Goal: Task Accomplishment & Management: Complete application form

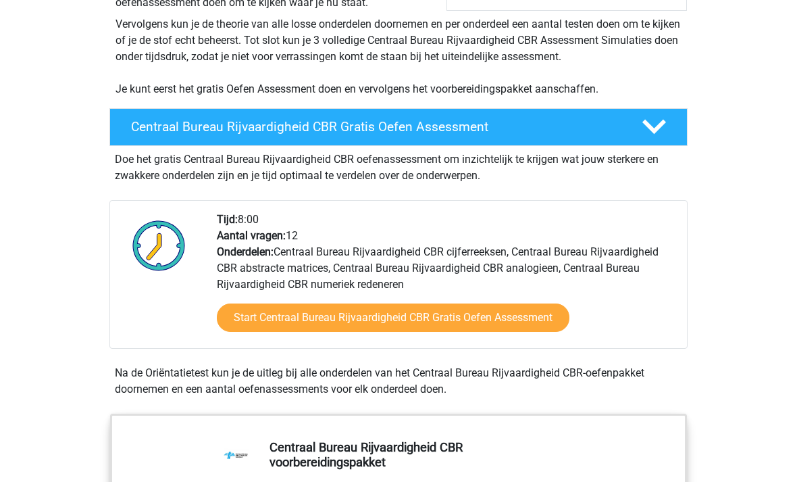
scroll to position [274, 0]
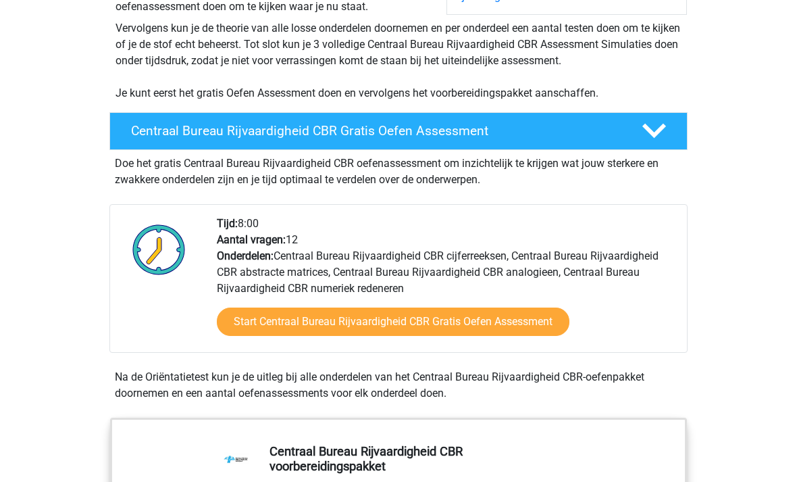
click at [517, 328] on link "Start Centraal Bureau Rijvaardigheid CBR Gratis Oefen Assessment" at bounding box center [393, 322] width 353 height 28
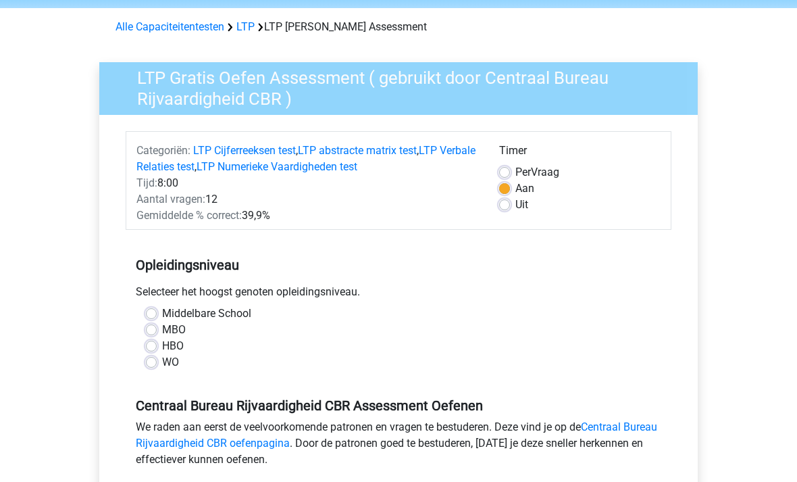
scroll to position [59, 0]
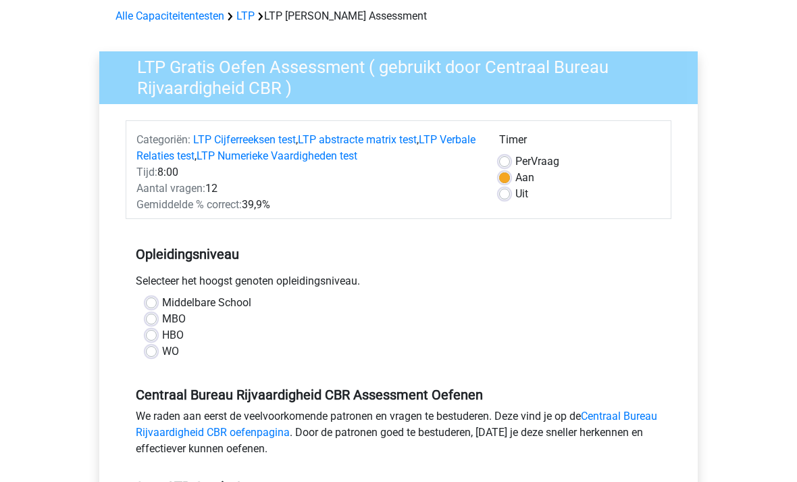
click at [162, 314] on label "MBO" at bounding box center [174, 319] width 24 height 16
click at [155, 314] on input "MBO" at bounding box center [151, 318] width 11 height 14
radio input "true"
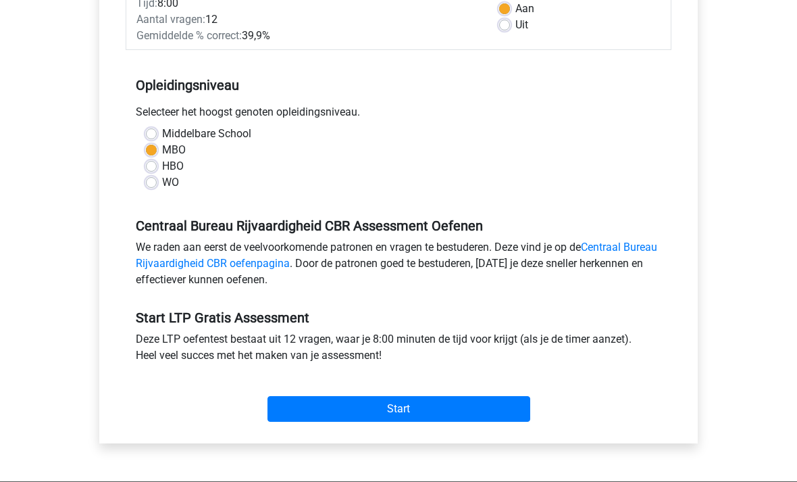
scroll to position [233, 0]
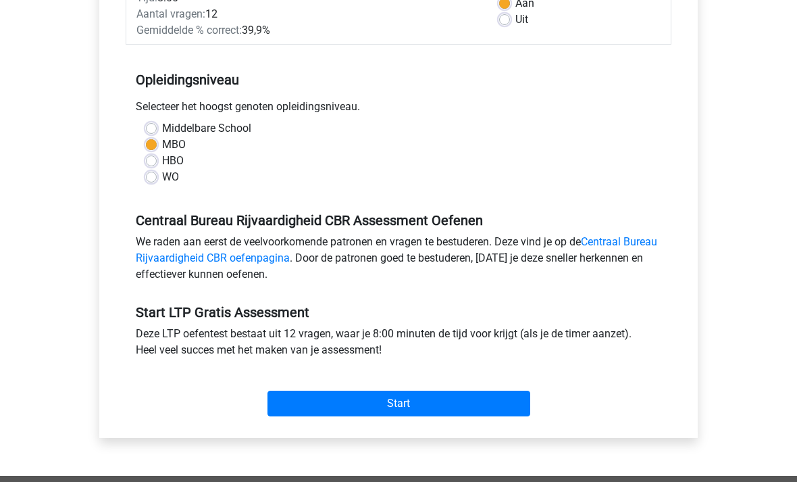
click at [490, 391] on input "Start" at bounding box center [398, 404] width 263 height 26
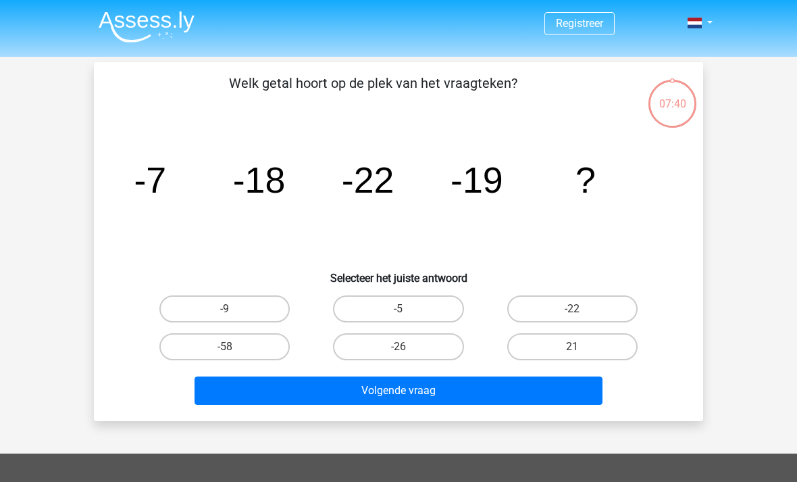
click at [404, 351] on input "-26" at bounding box center [402, 350] width 9 height 9
radio input "true"
click at [419, 396] on button "Volgende vraag" at bounding box center [398, 390] width 409 height 28
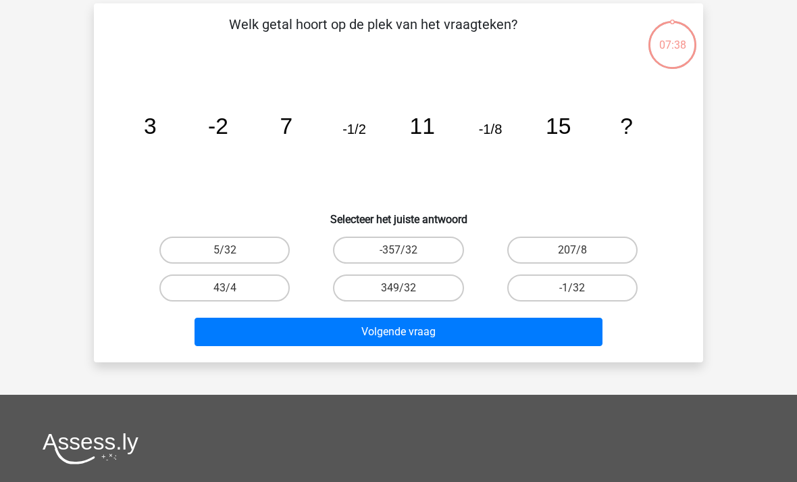
scroll to position [62, 0]
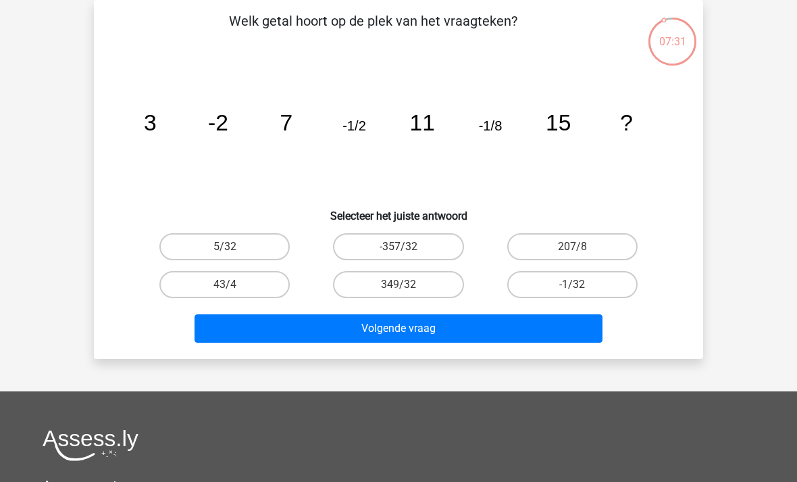
click at [570, 278] on label "-1/32" at bounding box center [572, 284] width 130 height 27
click at [572, 284] on input "-1/32" at bounding box center [576, 288] width 9 height 9
radio input "true"
click at [463, 330] on button "Volgende vraag" at bounding box center [398, 328] width 409 height 28
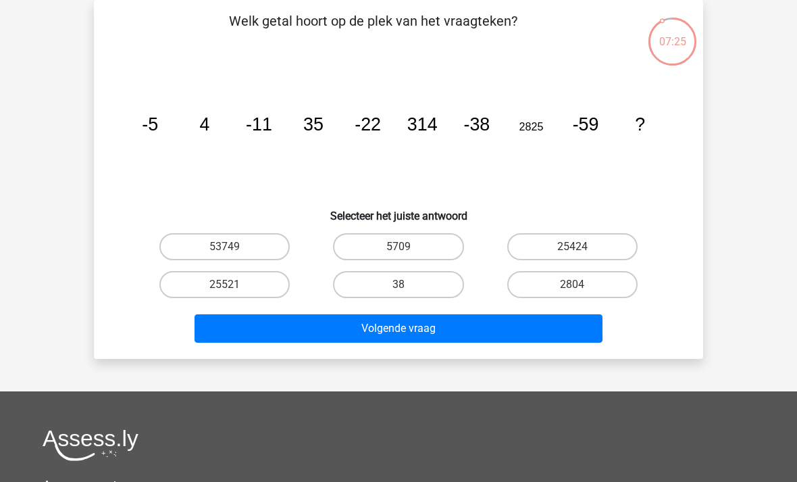
click at [585, 253] on label "25424" at bounding box center [572, 246] width 130 height 27
click at [581, 253] on input "25424" at bounding box center [576, 250] width 9 height 9
radio input "true"
click at [452, 328] on button "Volgende vraag" at bounding box center [398, 328] width 409 height 28
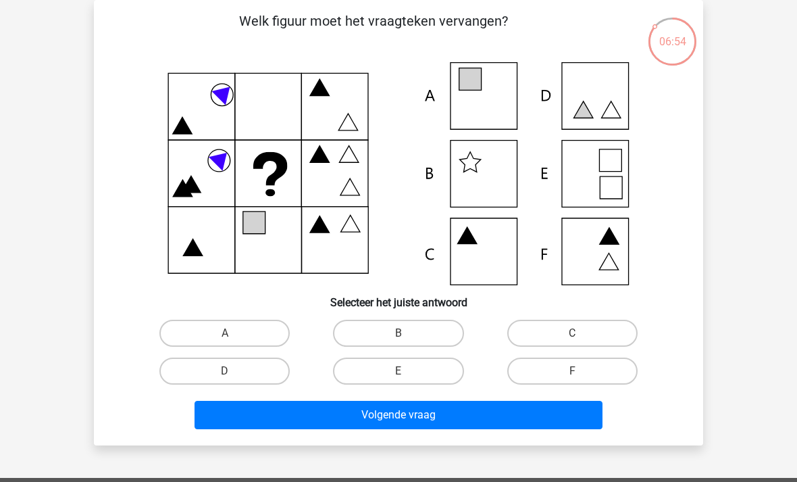
click at [485, 203] on icon at bounding box center [398, 173] width 544 height 223
click at [609, 261] on icon at bounding box center [608, 261] width 19 height 17
click at [606, 264] on icon at bounding box center [608, 261] width 19 height 17
click at [603, 263] on icon at bounding box center [608, 261] width 19 height 17
click at [591, 384] on label "F" at bounding box center [572, 370] width 130 height 27
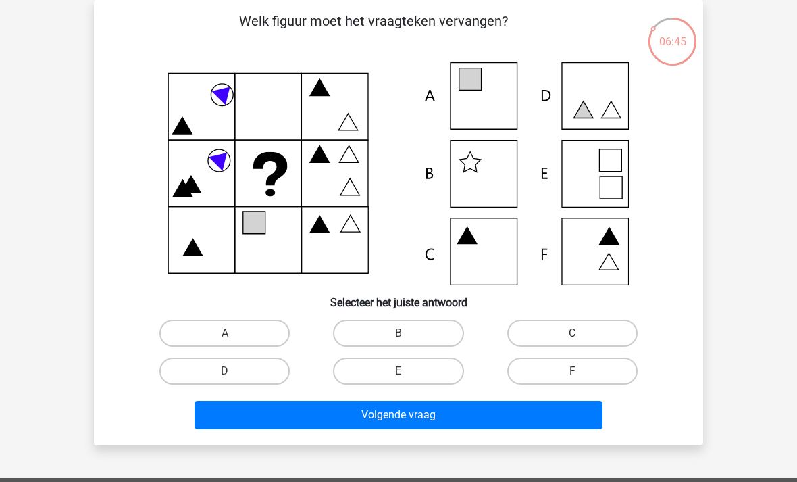
click at [581, 380] on input "F" at bounding box center [576, 375] width 9 height 9
radio input "true"
click at [587, 366] on label "F" at bounding box center [572, 370] width 130 height 27
click at [581, 371] on input "F" at bounding box center [576, 375] width 9 height 9
click at [566, 415] on button "Volgende vraag" at bounding box center [398, 414] width 409 height 28
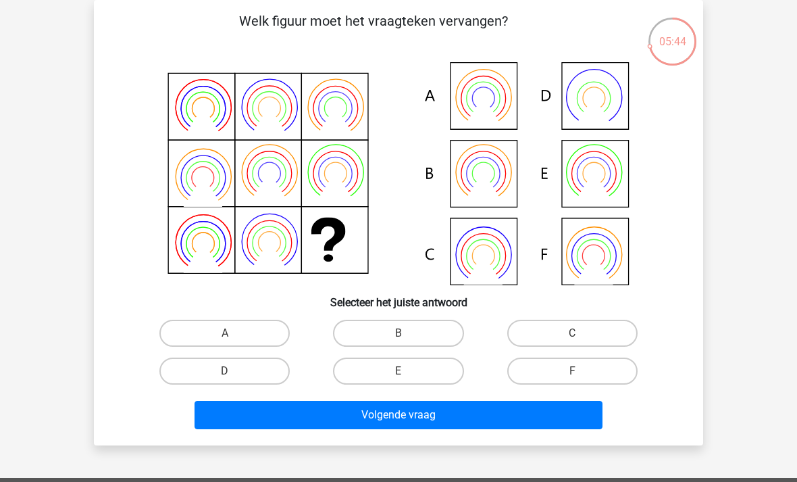
click at [572, 342] on label "C" at bounding box center [572, 332] width 130 height 27
click at [572, 342] on input "C" at bounding box center [576, 337] width 9 height 9
radio input "true"
click at [431, 423] on button "Volgende vraag" at bounding box center [398, 414] width 409 height 28
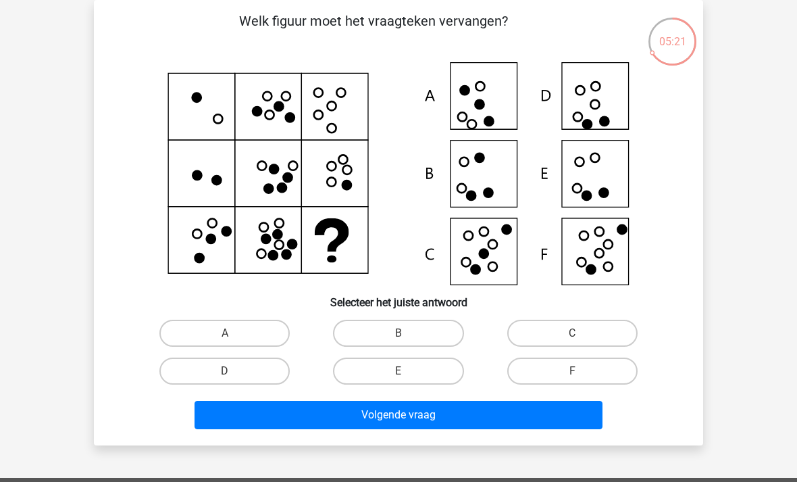
click at [492, 274] on icon at bounding box center [398, 173] width 544 height 223
click at [471, 180] on icon at bounding box center [398, 173] width 544 height 223
click at [571, 378] on label "F" at bounding box center [572, 370] width 130 height 27
click at [572, 378] on input "F" at bounding box center [576, 375] width 9 height 9
radio input "true"
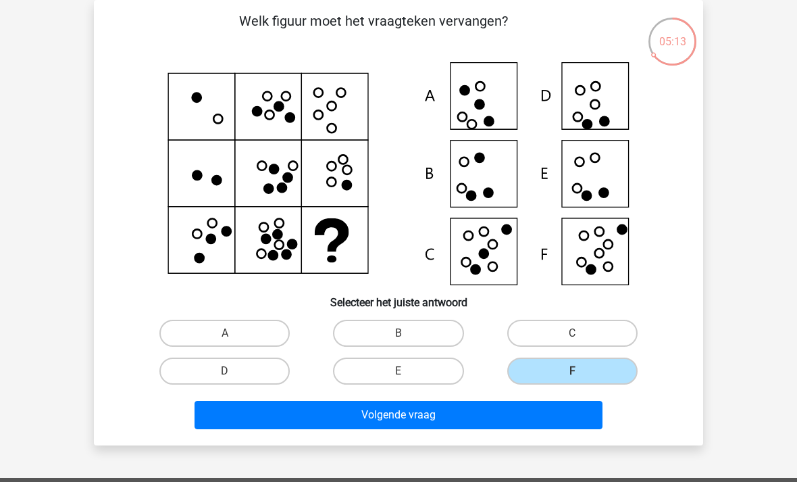
click at [519, 427] on button "Volgende vraag" at bounding box center [398, 414] width 409 height 28
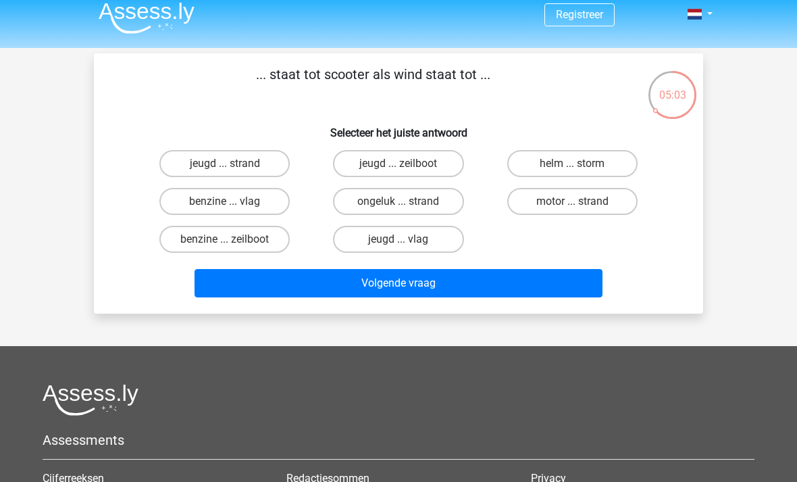
scroll to position [11, 0]
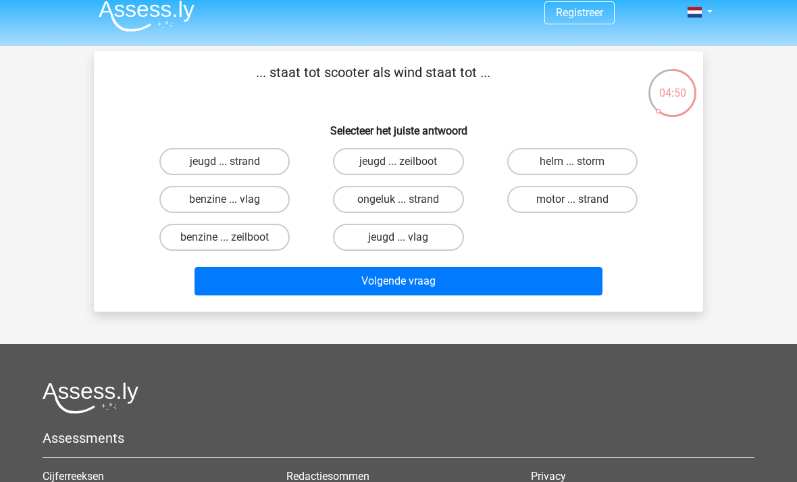
click at [399, 249] on label "jeugd ... vlag" at bounding box center [398, 237] width 130 height 27
click at [399, 246] on input "jeugd ... vlag" at bounding box center [402, 241] width 9 height 9
radio input "true"
click at [440, 275] on button "Volgende vraag" at bounding box center [398, 281] width 409 height 28
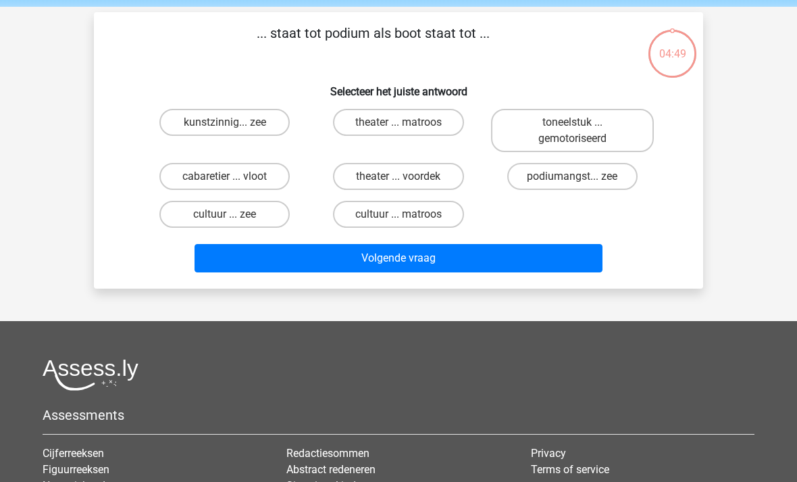
scroll to position [62, 0]
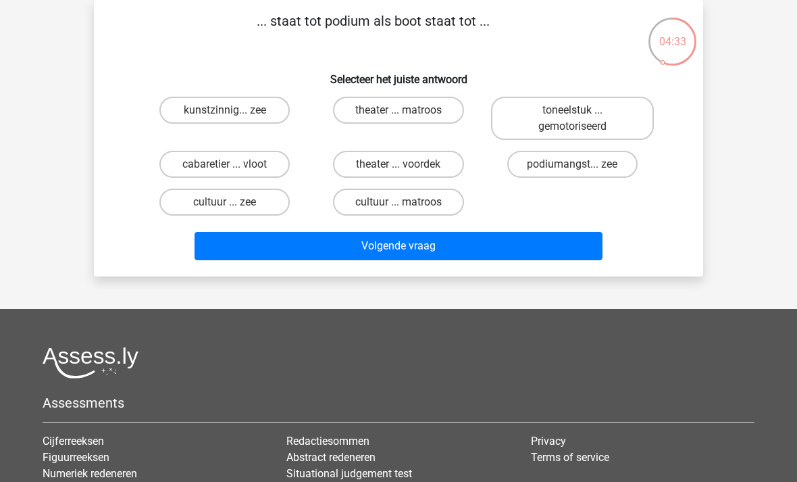
click at [271, 154] on label "cabaretier ... vloot" at bounding box center [224, 164] width 130 height 27
click at [234, 164] on input "cabaretier ... vloot" at bounding box center [229, 168] width 9 height 9
radio input "true"
click at [480, 248] on button "Volgende vraag" at bounding box center [398, 246] width 409 height 28
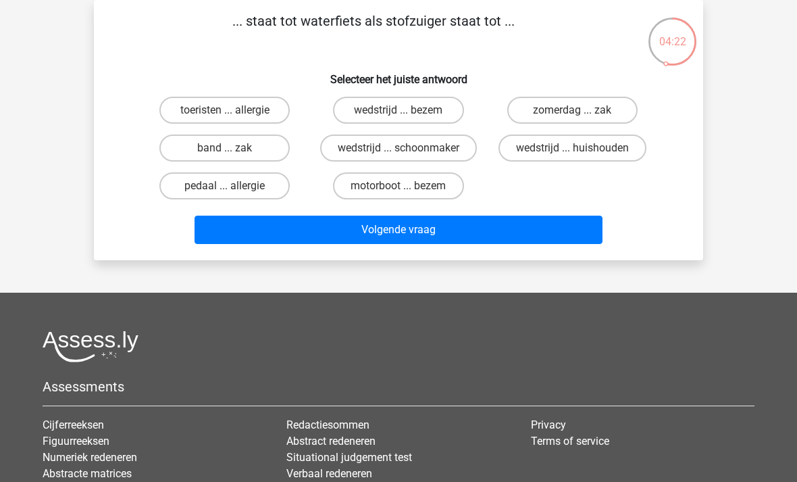
click at [590, 147] on label "wedstrijd ... huishouden" at bounding box center [572, 147] width 148 height 27
click at [581, 148] on input "wedstrijd ... huishouden" at bounding box center [576, 152] width 9 height 9
radio input "true"
click at [595, 117] on label "zomerdag ... zak" at bounding box center [572, 110] width 130 height 27
click at [581, 117] on input "zomerdag ... zak" at bounding box center [576, 114] width 9 height 9
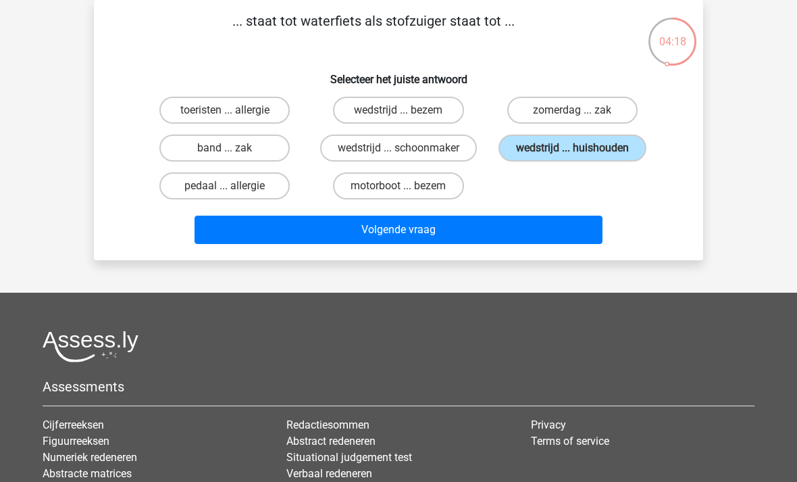
radio input "true"
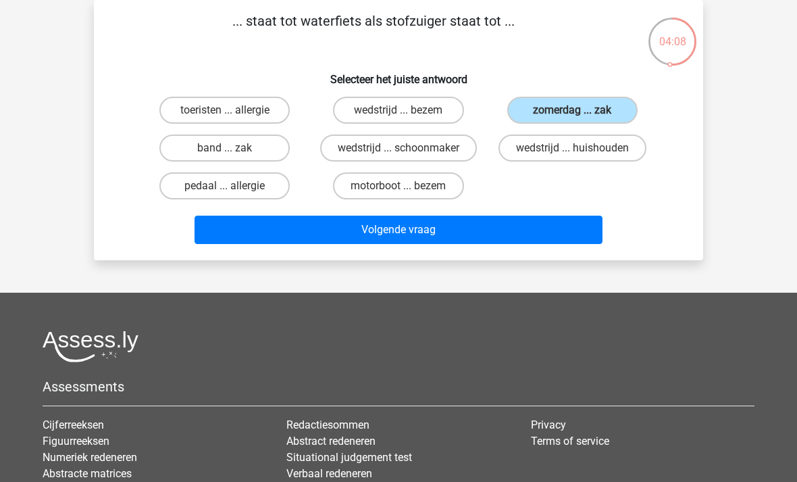
click at [403, 184] on label "motorboot ... bezem" at bounding box center [398, 185] width 130 height 27
click at [403, 186] on input "motorboot ... bezem" at bounding box center [402, 190] width 9 height 9
radio input "true"
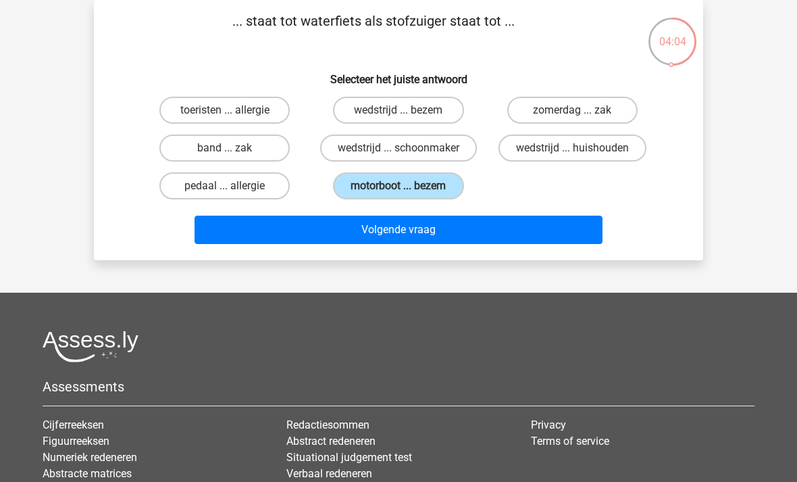
click at [423, 232] on button "Volgende vraag" at bounding box center [398, 229] width 409 height 28
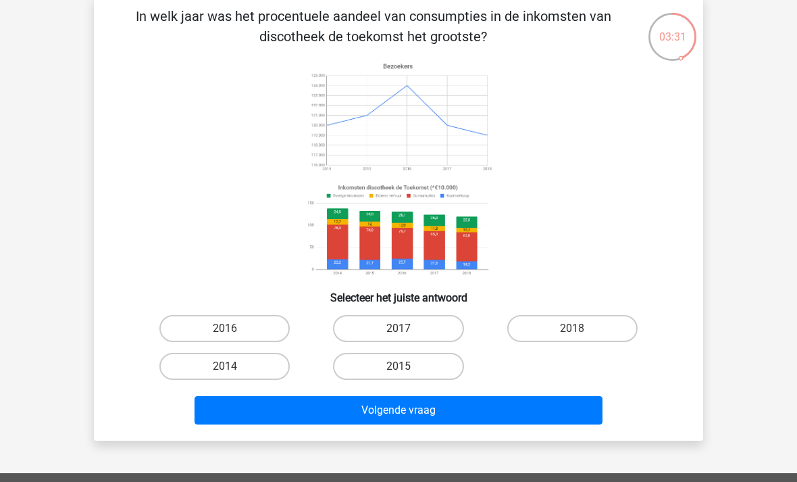
scroll to position [67, 0]
click at [256, 371] on label "2014" at bounding box center [224, 366] width 130 height 27
click at [234, 371] on input "2014" at bounding box center [229, 370] width 9 height 9
radio input "true"
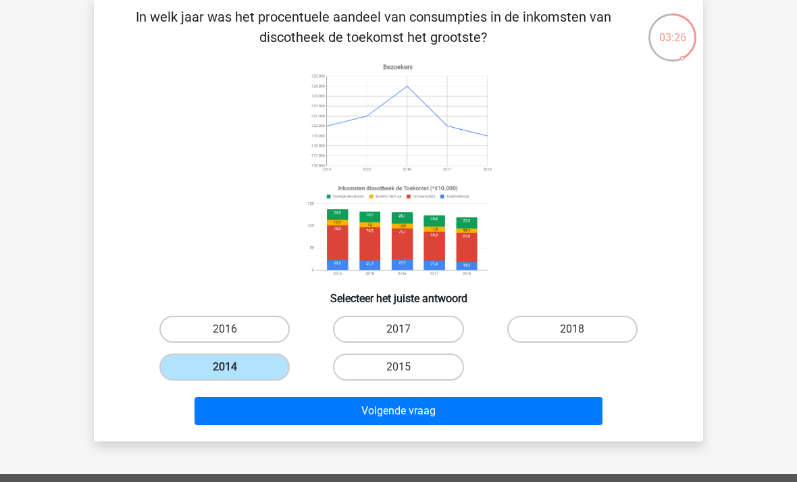
click at [461, 408] on button "Volgende vraag" at bounding box center [398, 410] width 409 height 28
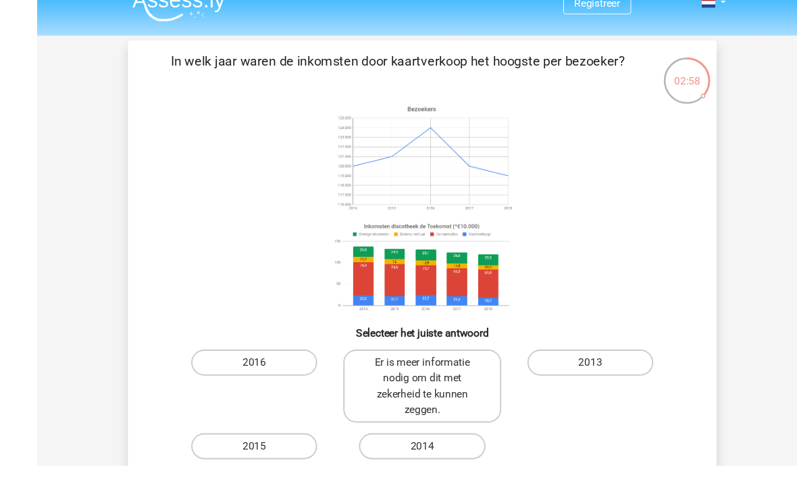
scroll to position [32, 0]
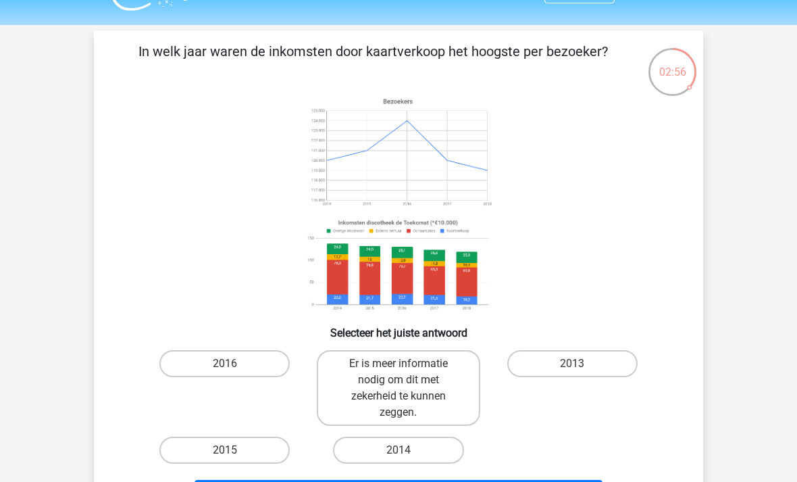
click at [523, 411] on div "2013" at bounding box center [572, 388] width 163 height 76
click at [432, 368] on label "Er is meer informatie nodig om dit met zekerheid te kunnen zeggen." at bounding box center [398, 388] width 163 height 76
click at [407, 368] on input "Er is meer informatie nodig om dit met zekerheid te kunnen zeggen." at bounding box center [402, 367] width 9 height 9
radio input "true"
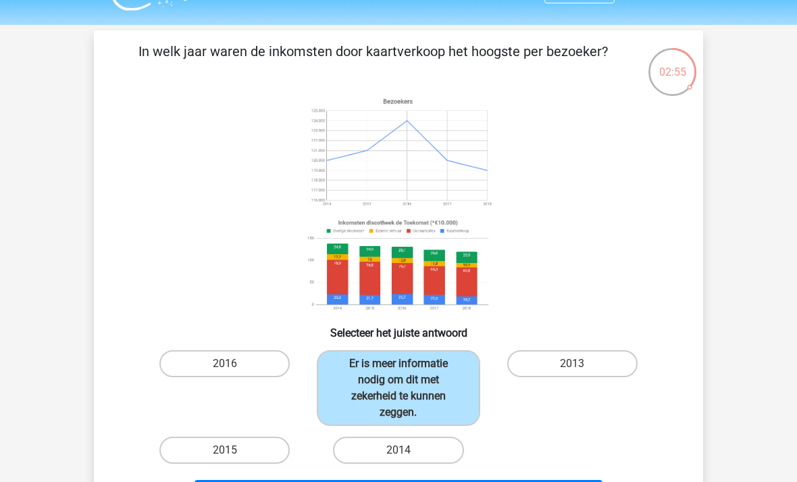
click at [253, 363] on label "2016" at bounding box center [224, 363] width 130 height 27
click at [234, 363] on input "2016" at bounding box center [229, 367] width 9 height 9
radio input "true"
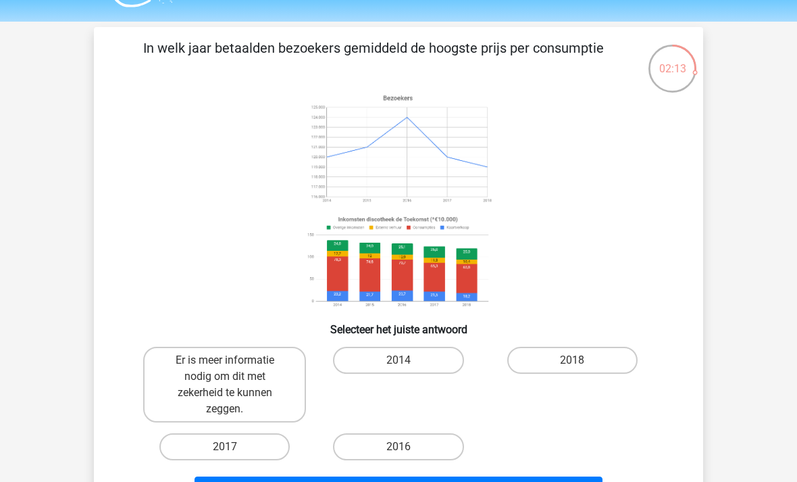
scroll to position [35, 0]
click at [249, 367] on label "Er is meer informatie nodig om dit met zekerheid te kunnen zeggen." at bounding box center [224, 384] width 163 height 76
click at [234, 367] on input "Er is meer informatie nodig om dit met zekerheid te kunnen zeggen." at bounding box center [229, 364] width 9 height 9
radio input "true"
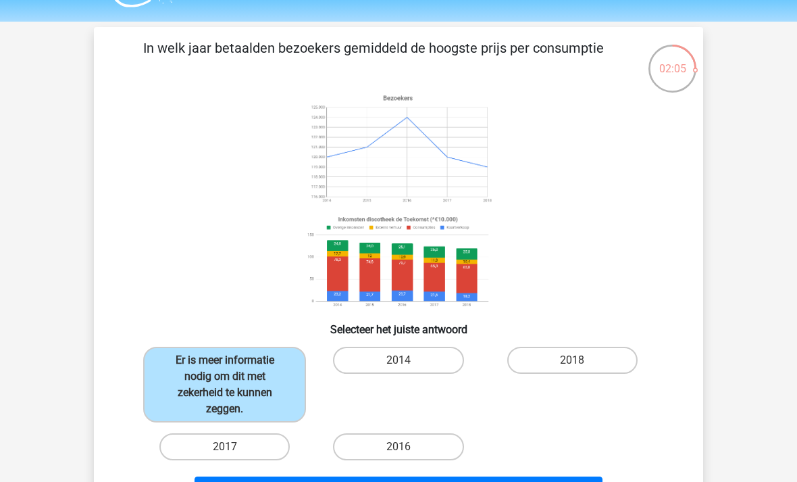
click at [470, 481] on button "Resultaten" at bounding box center [398, 490] width 409 height 28
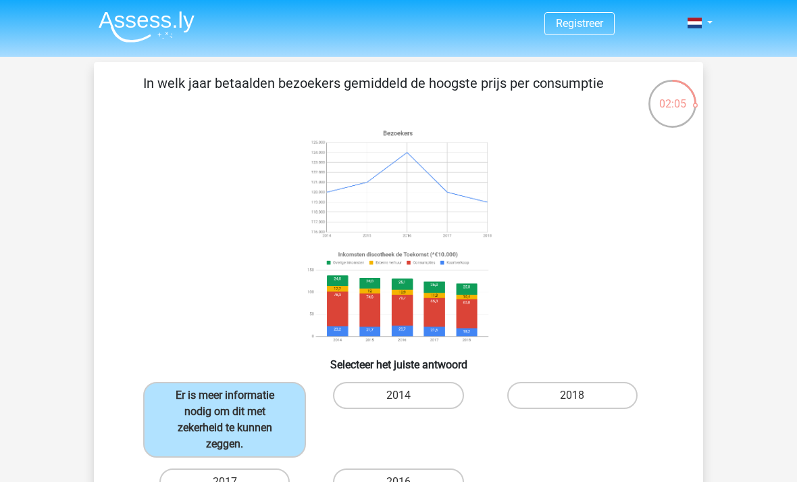
scroll to position [78, 0]
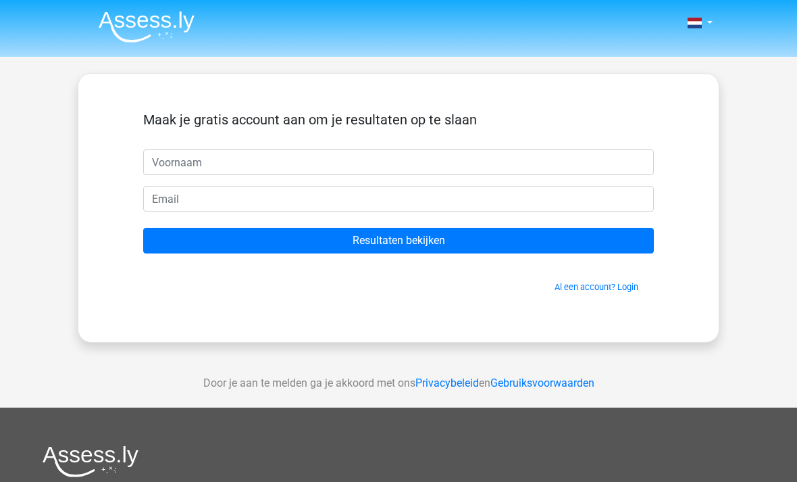
click at [439, 251] on input "Resultaten bekijken" at bounding box center [398, 241] width 511 height 26
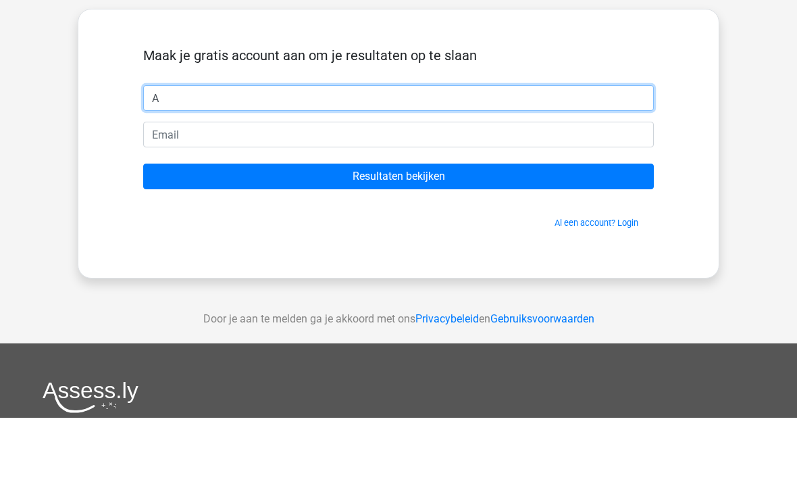
type input "A"
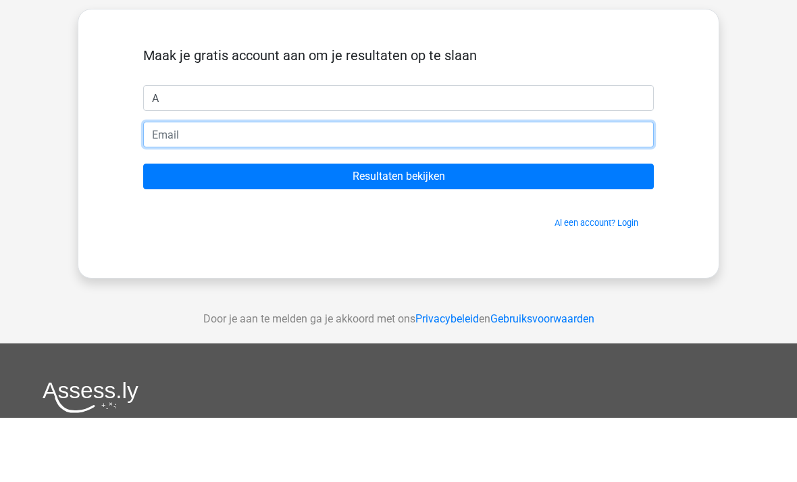
click at [484, 186] on input "email" at bounding box center [398, 199] width 511 height 26
type input "gr@pje.nl"
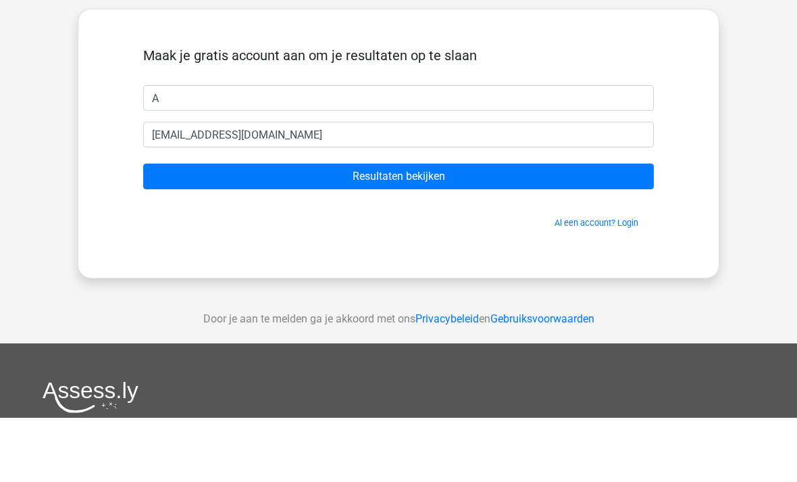
click at [515, 228] on input "Resultaten bekijken" at bounding box center [398, 241] width 511 height 26
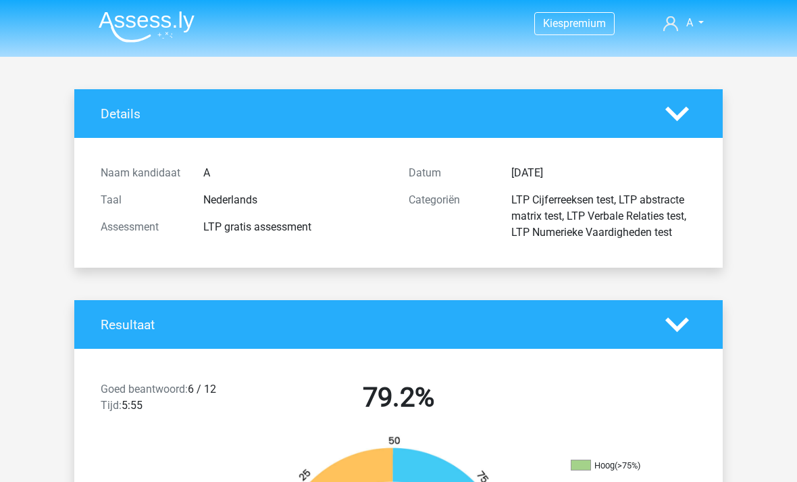
click at [188, 171] on div "Naam kandidaat" at bounding box center [141, 173] width 103 height 16
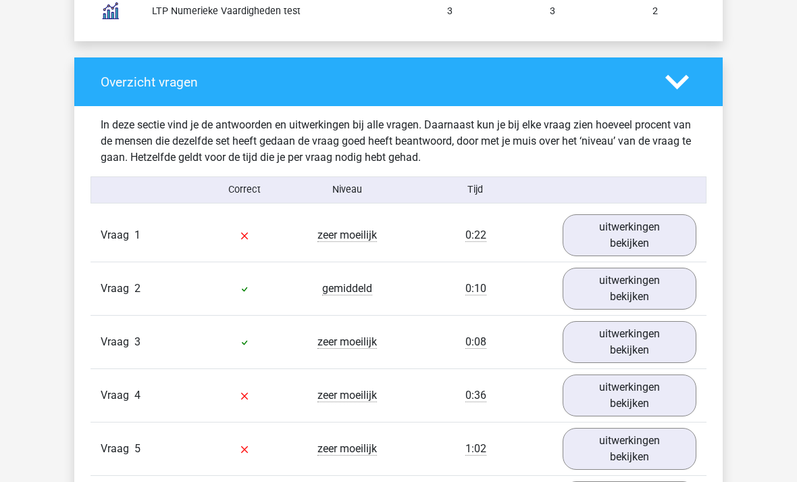
scroll to position [1316, 0]
click at [652, 244] on link "uitwerkingen bekijken" at bounding box center [630, 235] width 134 height 42
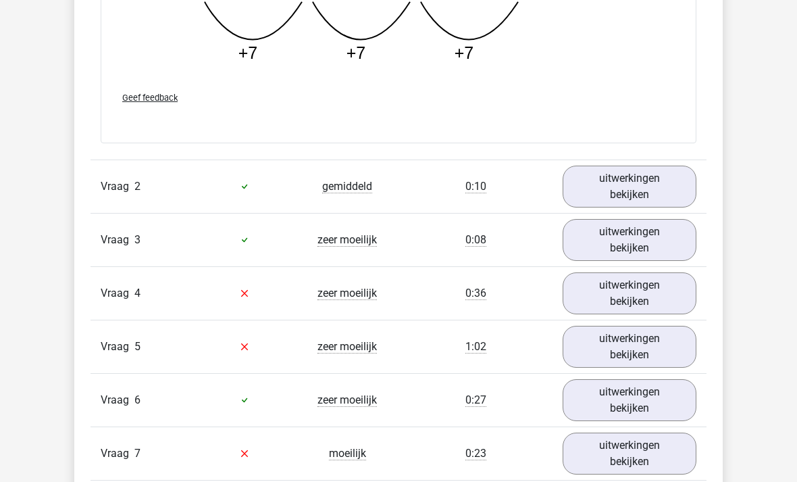
scroll to position [2072, 0]
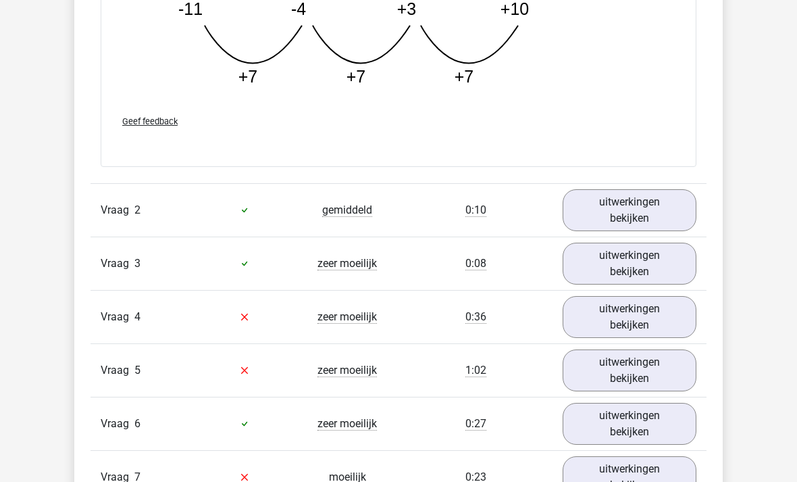
click at [673, 212] on link "uitwerkingen bekijken" at bounding box center [630, 210] width 134 height 42
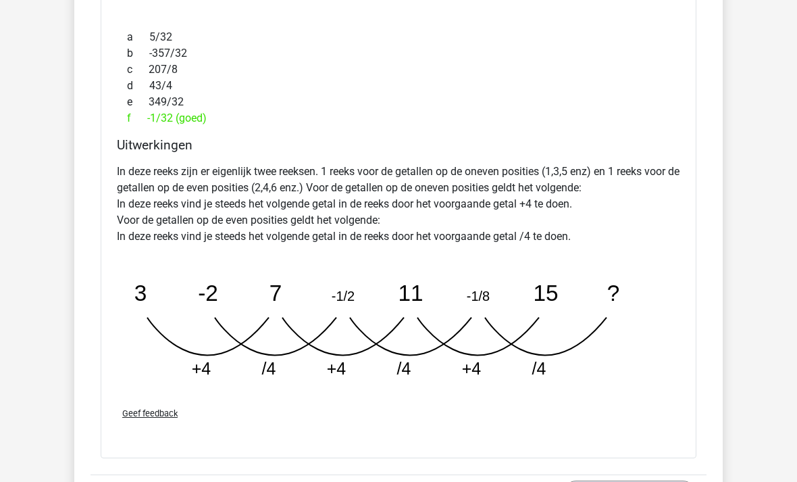
scroll to position [2477, 0]
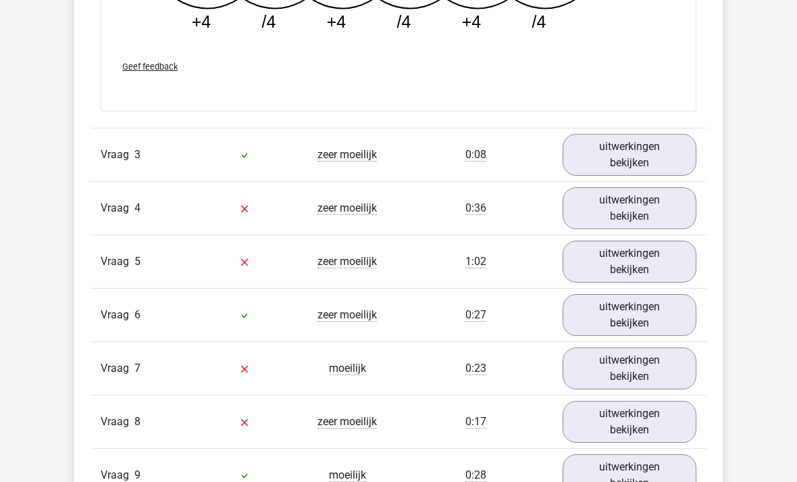
click at [675, 157] on link "uitwerkingen bekijken" at bounding box center [630, 155] width 134 height 42
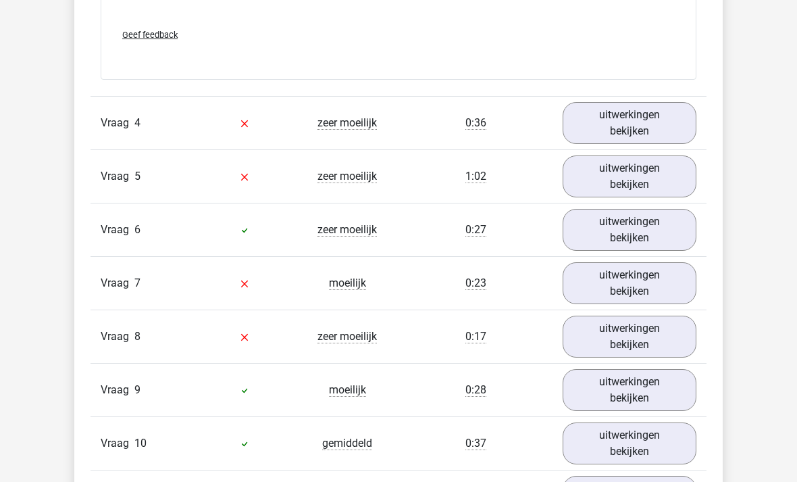
scroll to position [3718, 0]
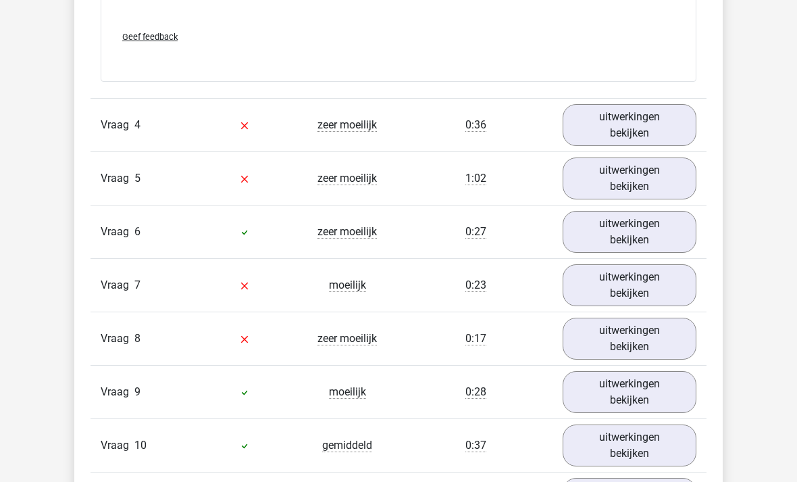
click at [685, 114] on link "uitwerkingen bekijken" at bounding box center [630, 125] width 134 height 42
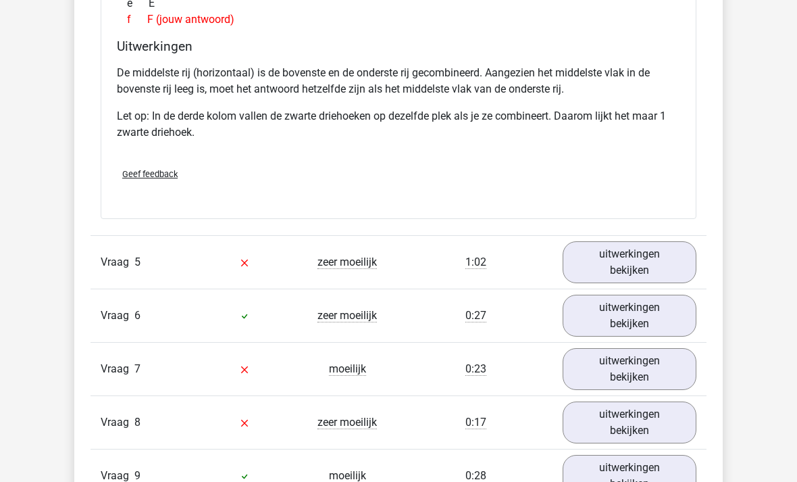
scroll to position [4241, 0]
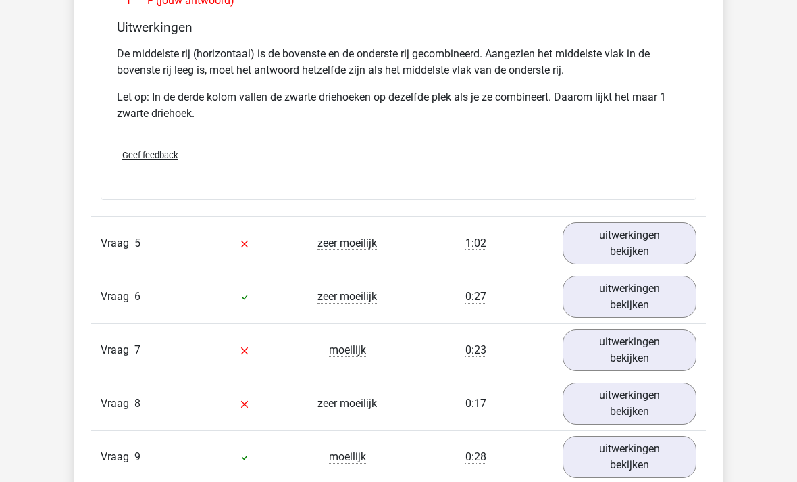
click at [673, 244] on link "uitwerkingen bekijken" at bounding box center [630, 243] width 134 height 42
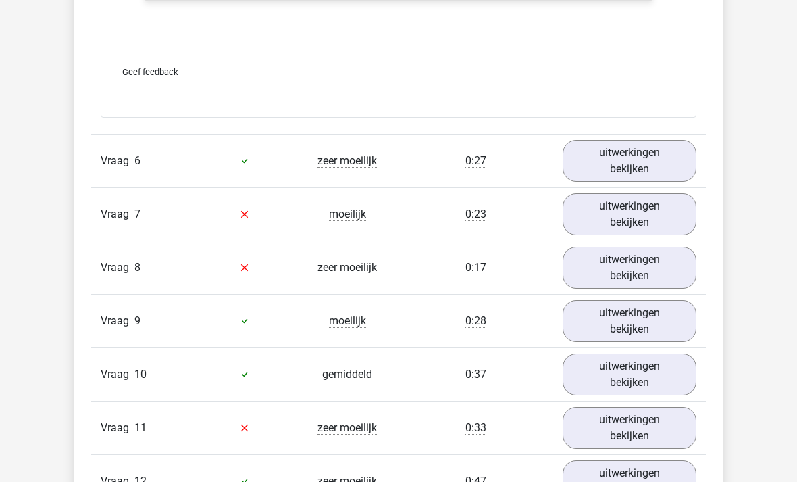
scroll to position [5275, 0]
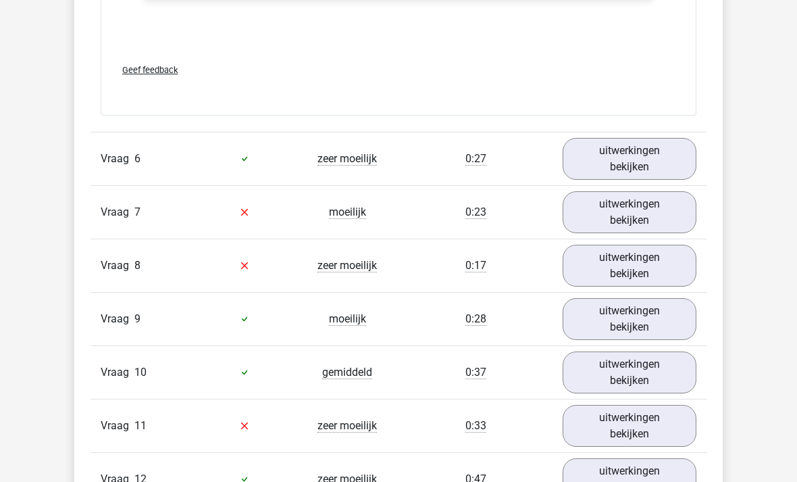
click at [650, 161] on link "uitwerkingen bekijken" at bounding box center [630, 159] width 134 height 42
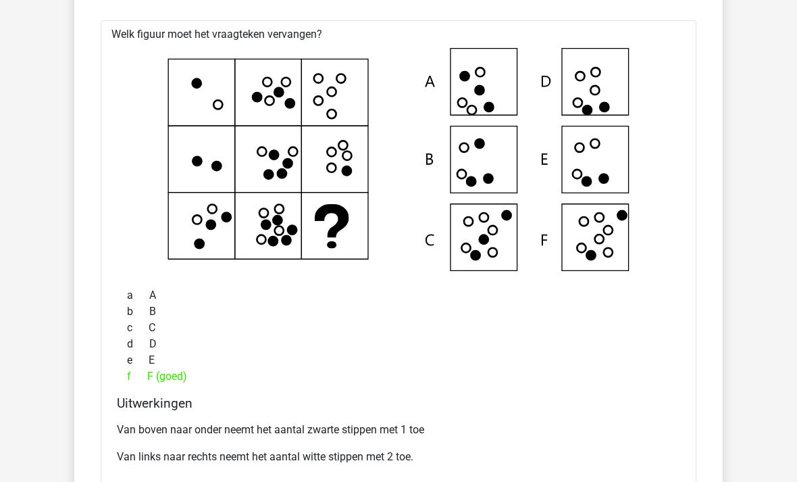
scroll to position [5457, 0]
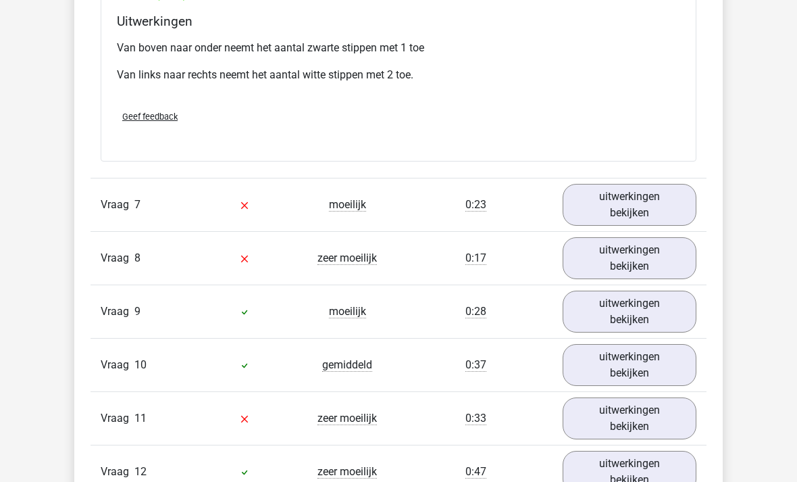
scroll to position [5842, 0]
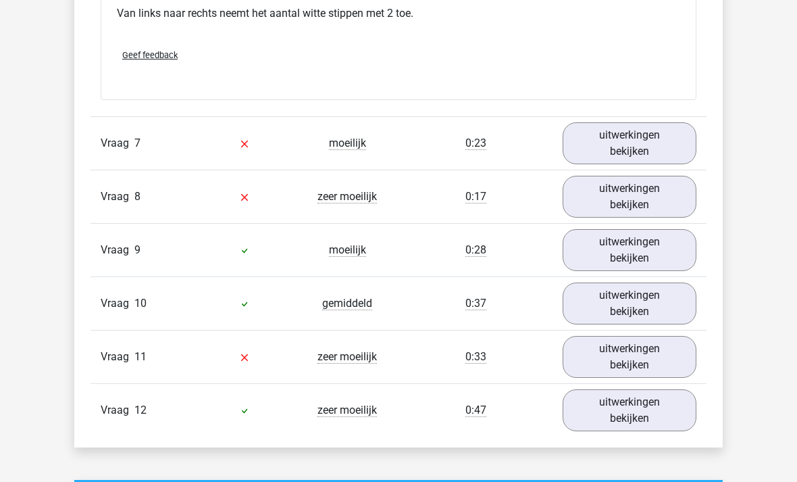
click at [637, 138] on link "uitwerkingen bekijken" at bounding box center [630, 144] width 134 height 42
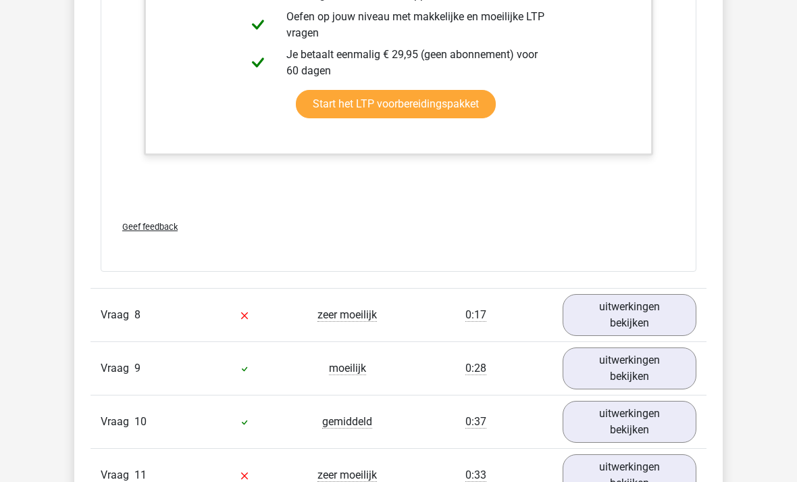
click at [658, 310] on link "uitwerkingen bekijken" at bounding box center [630, 315] width 134 height 42
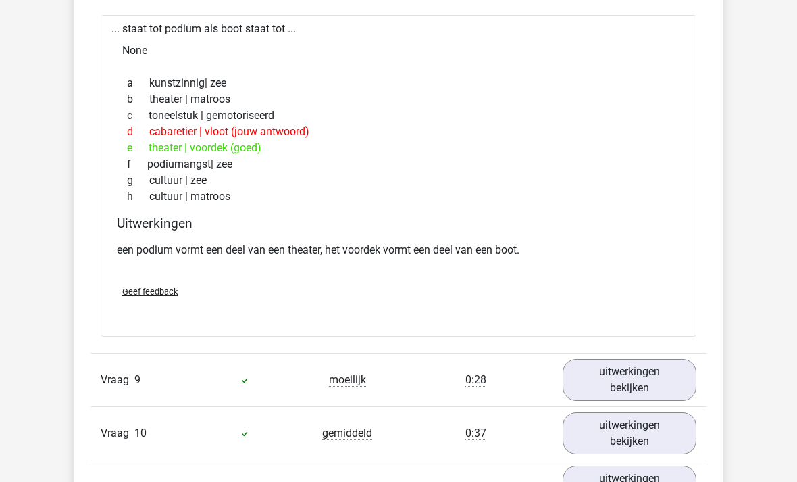
scroll to position [6828, 0]
click at [637, 369] on link "uitwerkingen bekijken" at bounding box center [630, 380] width 134 height 42
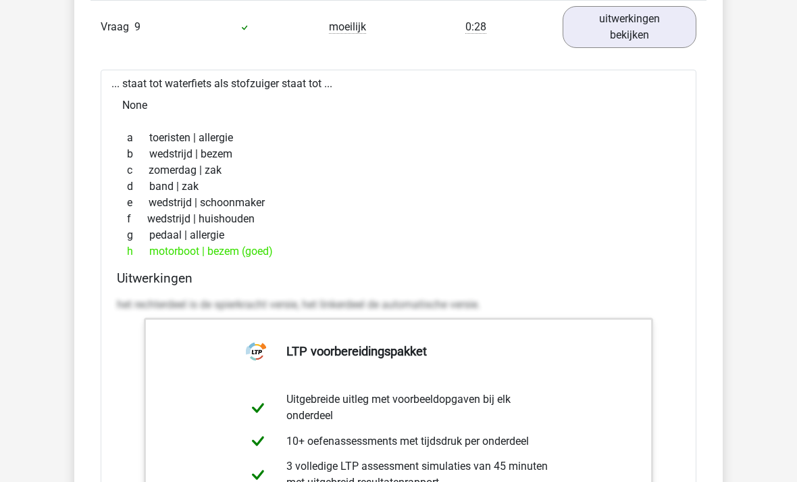
scroll to position [7181, 0]
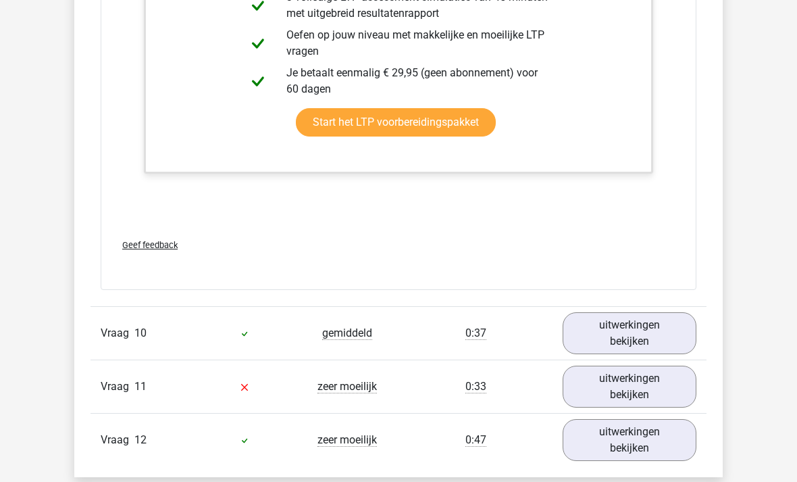
click at [650, 341] on link "uitwerkingen bekijken" at bounding box center [630, 334] width 134 height 42
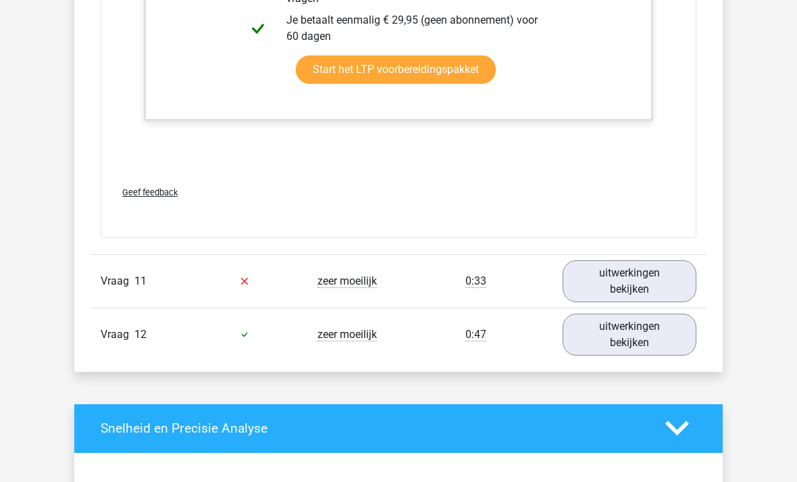
scroll to position [8655, 0]
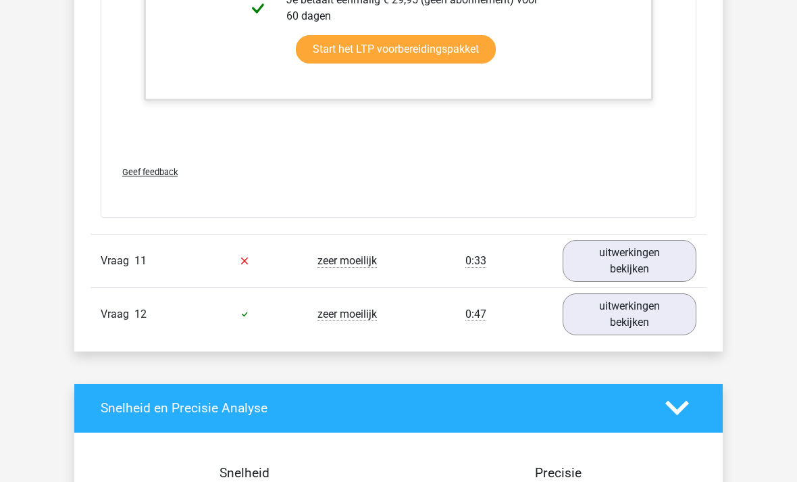
click at [651, 252] on link "uitwerkingen bekijken" at bounding box center [630, 261] width 134 height 42
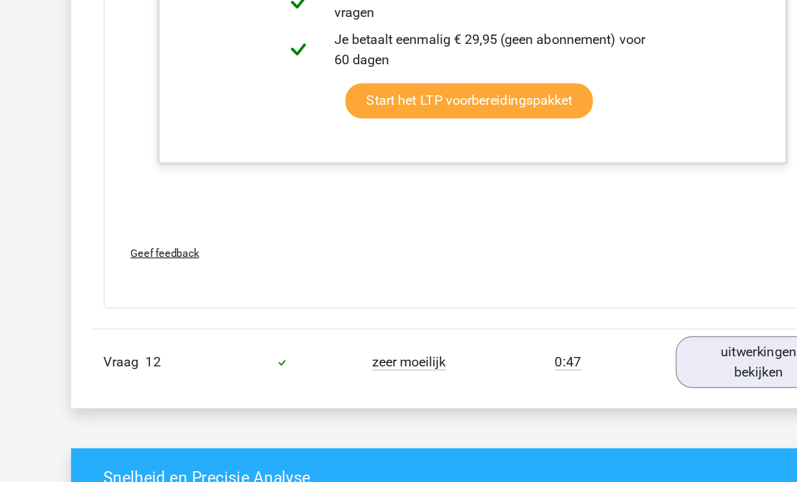
scroll to position [9500, 0]
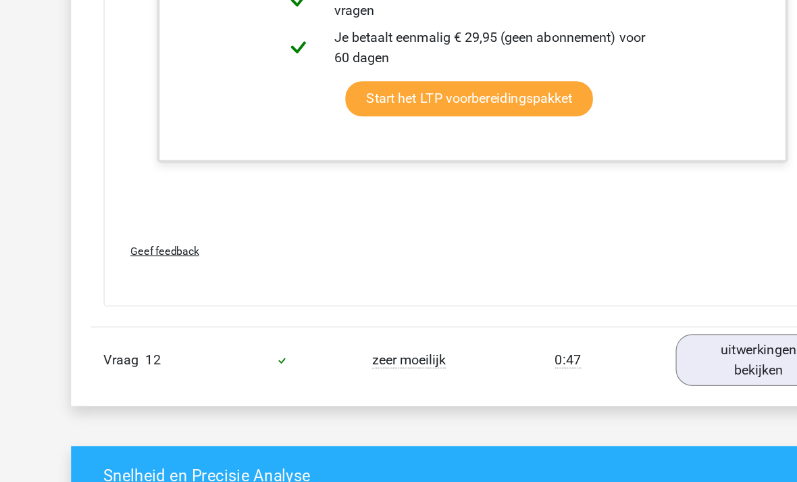
click at [603, 327] on link "uitwerkingen bekijken" at bounding box center [630, 348] width 134 height 42
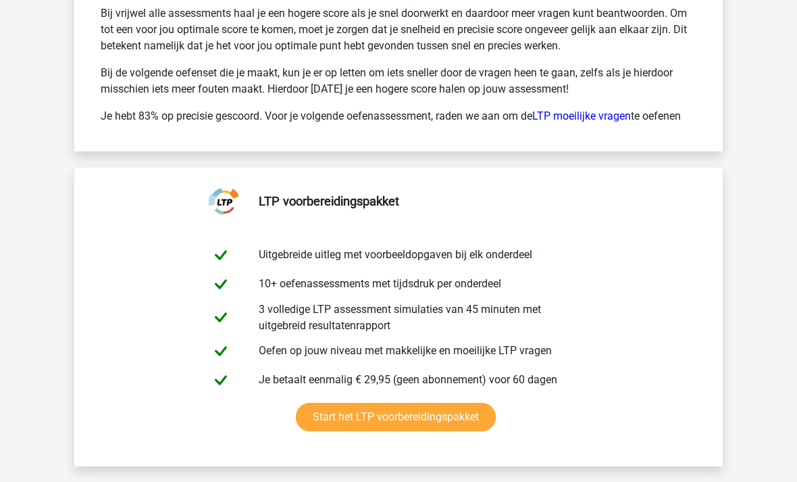
scroll to position [10793, 0]
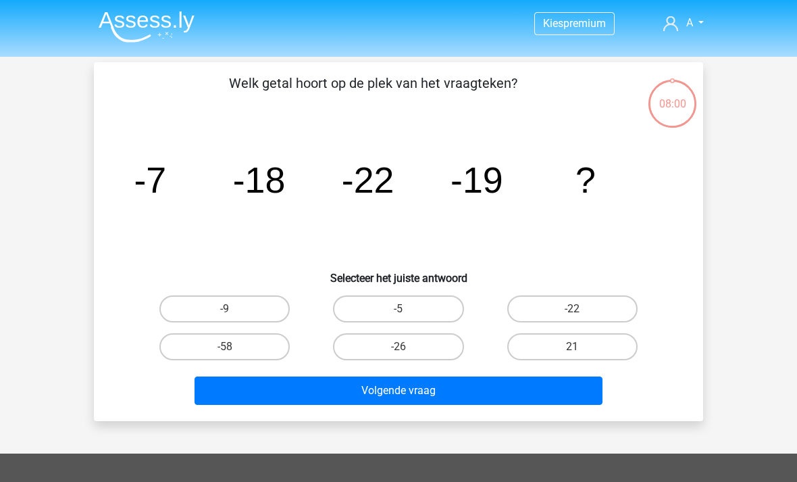
scroll to position [78, 0]
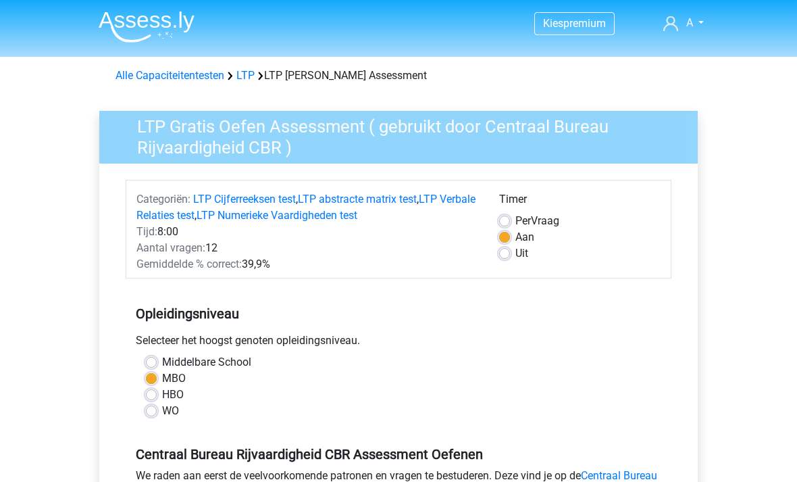
scroll to position [277, 0]
